Goal: Find specific page/section: Find specific page/section

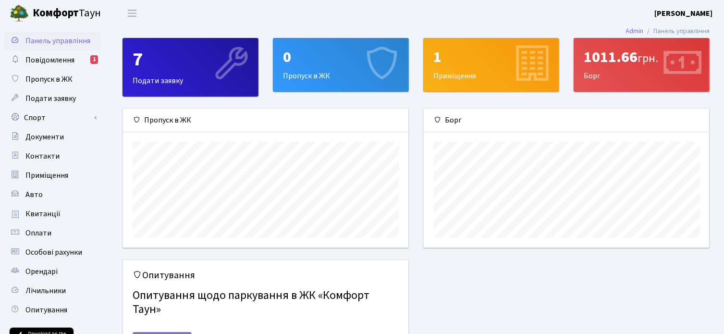
scroll to position [138, 286]
click at [59, 61] on span "Повідомлення" at bounding box center [49, 60] width 49 height 11
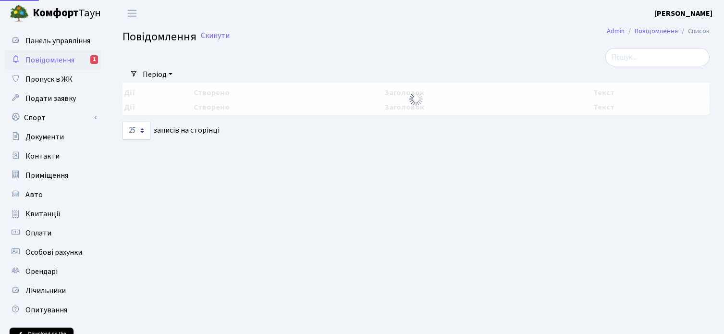
select select "25"
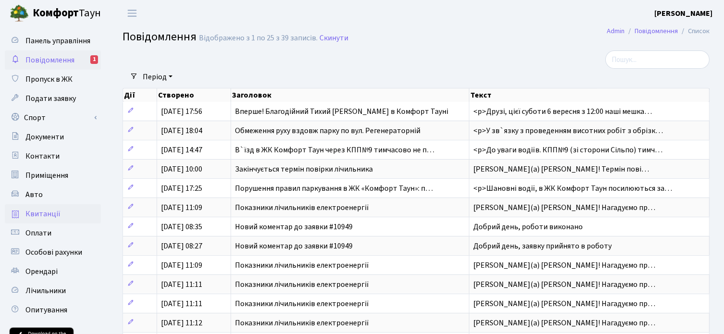
click at [40, 207] on link "Квитанції" at bounding box center [53, 213] width 96 height 19
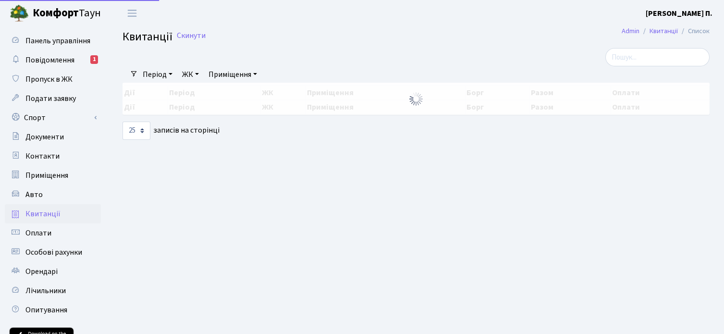
select select "25"
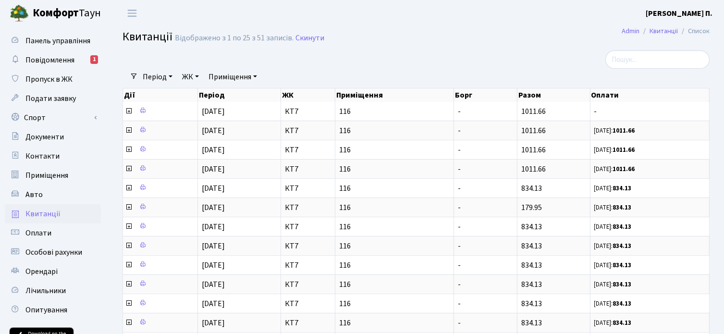
click at [699, 14] on b "[PERSON_NAME] П." at bounding box center [679, 13] width 67 height 11
click at [645, 52] on link "Вийти" at bounding box center [665, 52] width 96 height 15
